Goal: Task Accomplishment & Management: Understand process/instructions

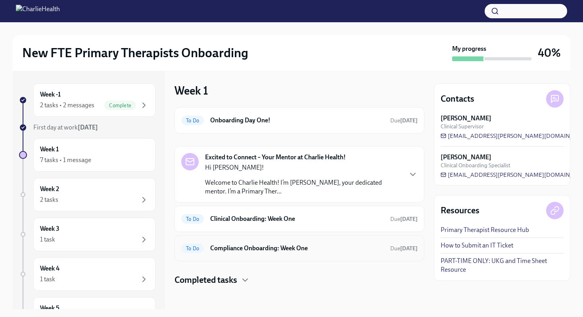
click at [200, 249] on span "To Do" at bounding box center [192, 248] width 23 height 6
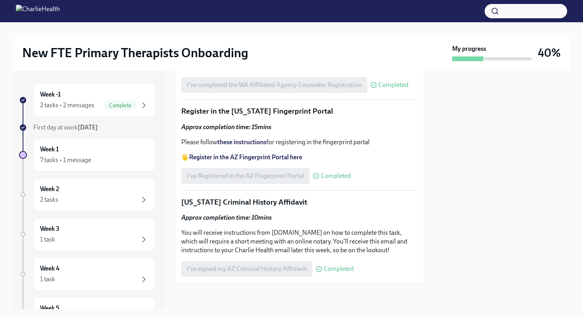
scroll to position [1122, 0]
click at [84, 151] on div "Week 1 7 tasks • 1 message" at bounding box center [94, 155] width 109 height 20
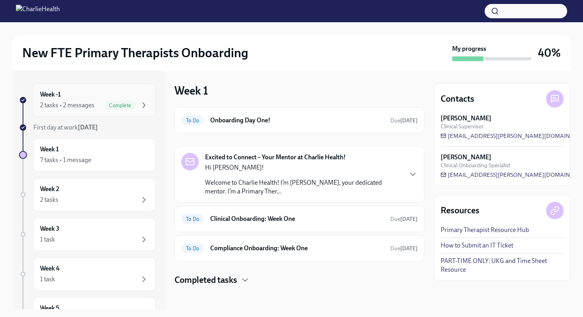
click at [103, 108] on div "2 tasks • 2 messages Complete" at bounding box center [94, 105] width 109 height 10
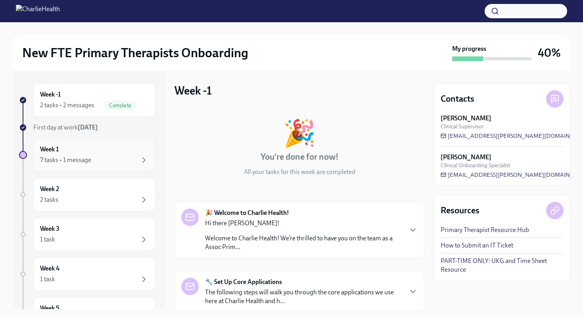
click at [91, 160] on div "7 tasks • 1 message" at bounding box center [94, 160] width 109 height 10
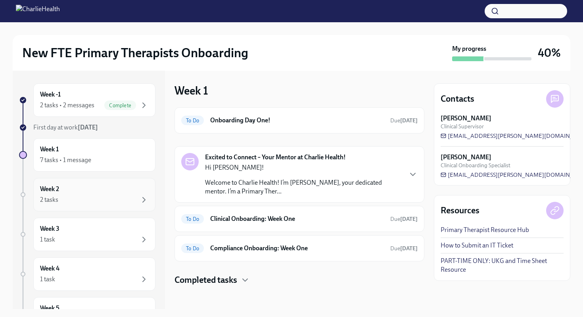
click at [66, 204] on div "Week 2 2 tasks" at bounding box center [94, 194] width 122 height 33
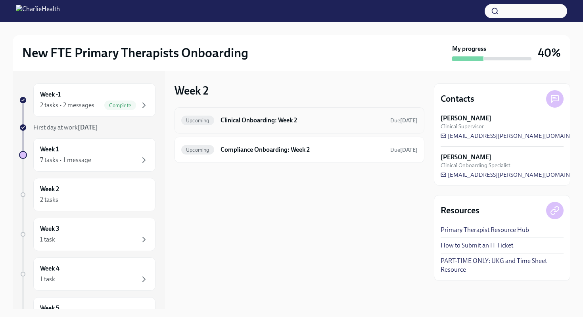
click at [216, 123] on div "Upcoming Clinical Onboarding: Week 2 Due in 5 days" at bounding box center [299, 120] width 236 height 13
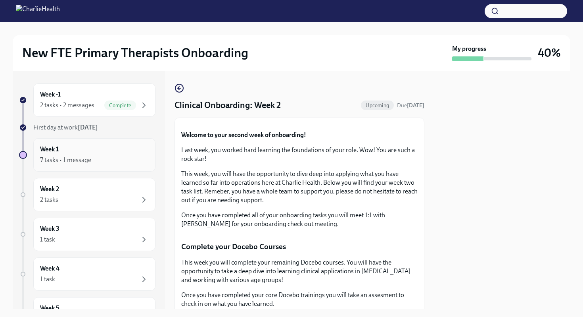
click at [87, 159] on div "7 tasks • 1 message" at bounding box center [65, 159] width 51 height 9
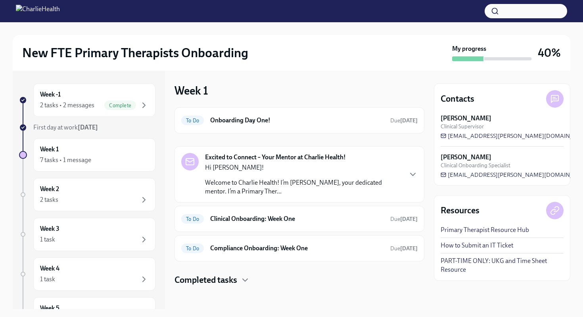
scroll to position [2, 0]
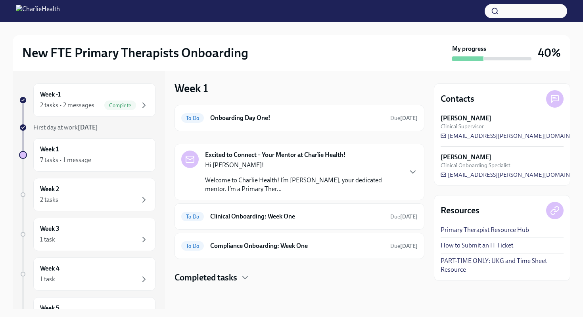
click at [208, 286] on div at bounding box center [300, 295] width 250 height 25
click at [203, 275] on h4 "Completed tasks" at bounding box center [206, 277] width 63 height 12
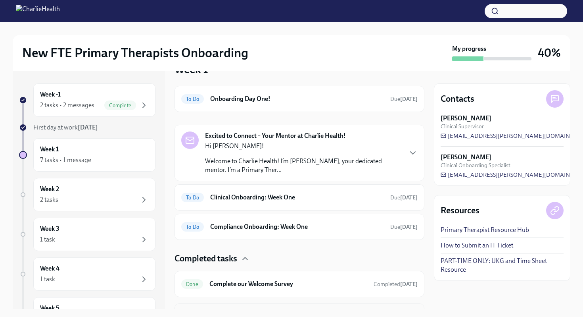
scroll to position [0, 0]
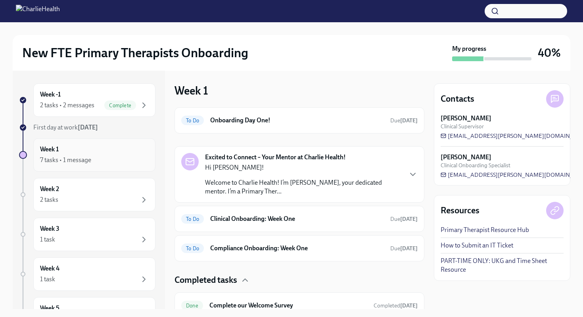
click at [88, 154] on div "Week 1 7 tasks • 1 message" at bounding box center [94, 155] width 109 height 20
click at [115, 127] on div "First day at work Sep 8th" at bounding box center [94, 127] width 122 height 9
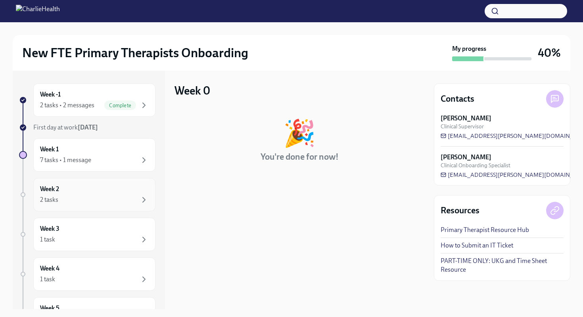
click at [90, 198] on div "2 tasks" at bounding box center [94, 200] width 109 height 10
